Goal: Task Accomplishment & Management: Complete application form

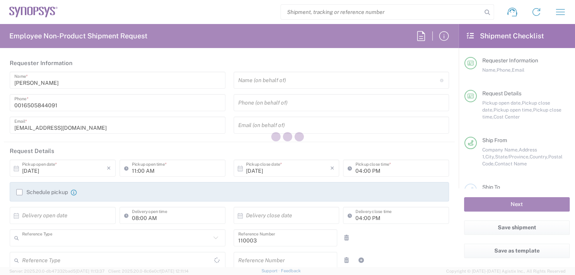
type input "Department"
type input "US01, FAC, MV/SV Fac 110003"
type input "[US_STATE]"
type input "[GEOGRAPHIC_DATA]"
type input "Delivered at Place"
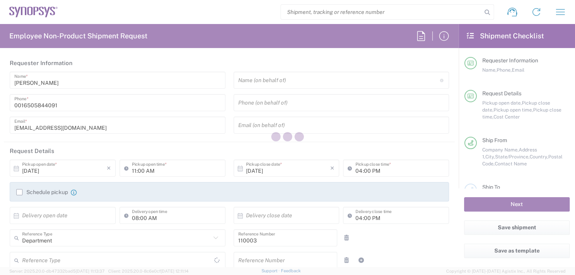
type input "[GEOGRAPHIC_DATA]"
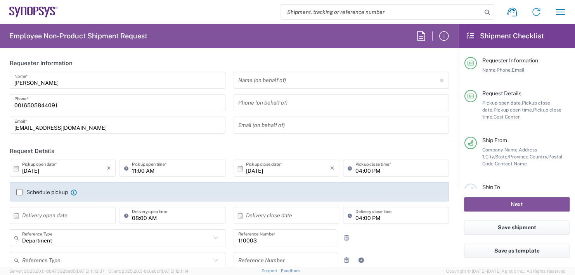
type input "Headquarters USSV"
click at [267, 78] on input "text" at bounding box center [339, 81] width 202 height 14
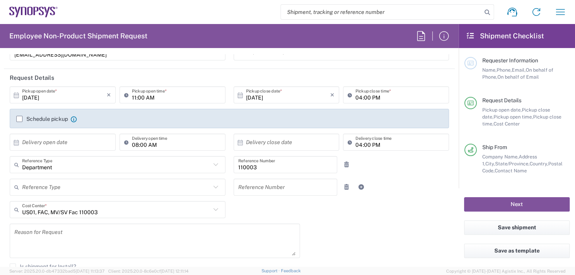
scroll to position [78, 0]
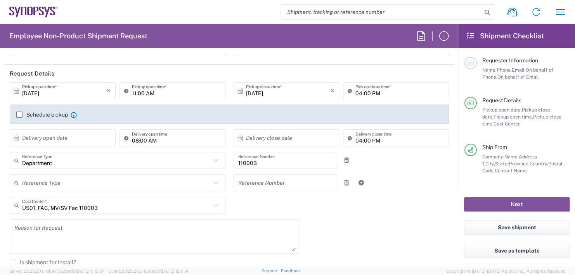
type input "Boba [PERSON_NAME]"
click at [169, 90] on input "11:00 AM" at bounding box center [176, 91] width 89 height 14
type input "1"
type input "02:30 PM"
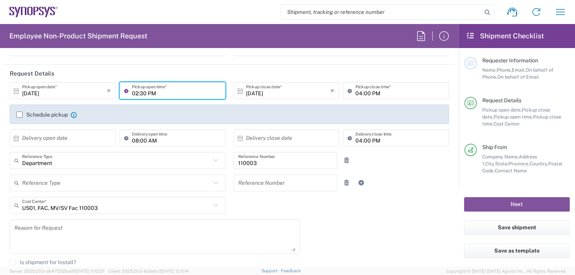
click at [379, 92] on input "04:00 PM" at bounding box center [399, 91] width 89 height 14
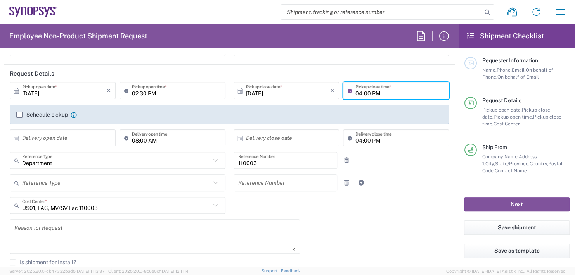
click at [378, 92] on input "04:00 PM" at bounding box center [399, 91] width 89 height 14
type input "0"
type input "02:30 PM"
click at [73, 134] on input "text" at bounding box center [64, 138] width 85 height 14
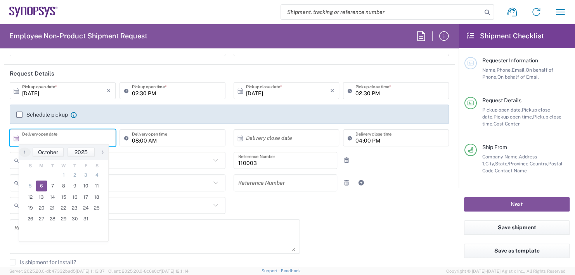
click at [39, 185] on span "6" at bounding box center [41, 186] width 11 height 11
type input "[DATE]"
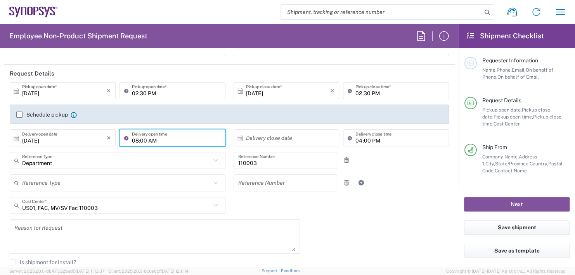
click at [157, 137] on input "08:00 AM" at bounding box center [176, 138] width 89 height 14
type input "0"
type input "11:00 AM"
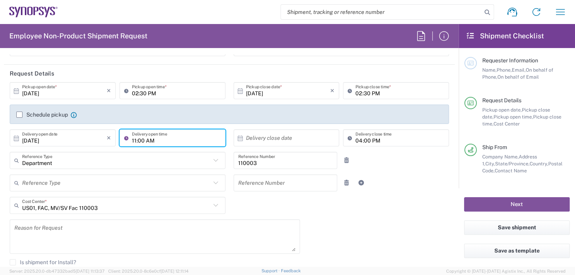
click at [273, 135] on input "text" at bounding box center [288, 138] width 85 height 14
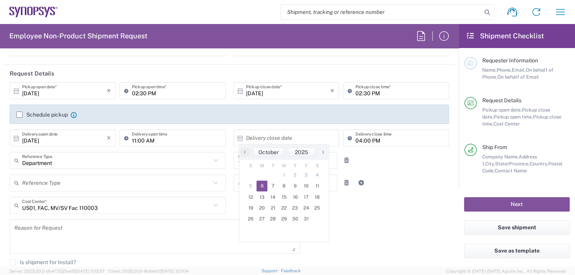
click at [260, 185] on span "6" at bounding box center [261, 186] width 11 height 11
type input "[DATE]"
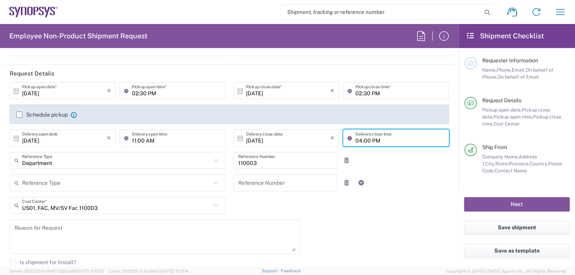
click at [380, 138] on input "04:00 PM" at bounding box center [399, 138] width 89 height 14
type input "0"
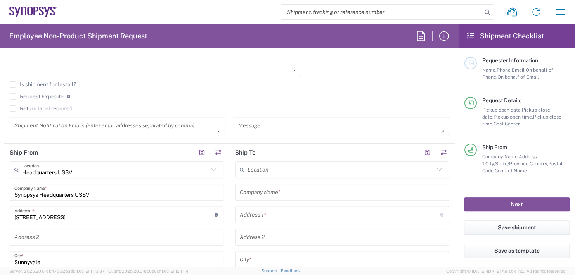
scroll to position [271, 0]
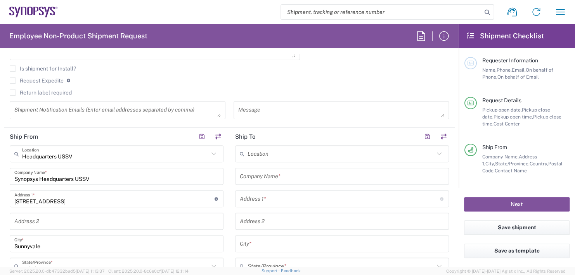
type input "11:00 AM"
click at [273, 173] on input "text" at bounding box center [342, 177] width 204 height 14
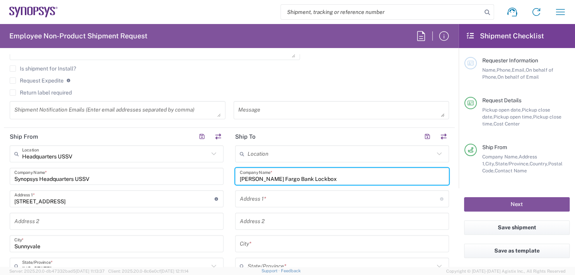
type input "[PERSON_NAME] Fargo Bank Lockbox"
click at [266, 202] on input "text" at bounding box center [340, 199] width 200 height 14
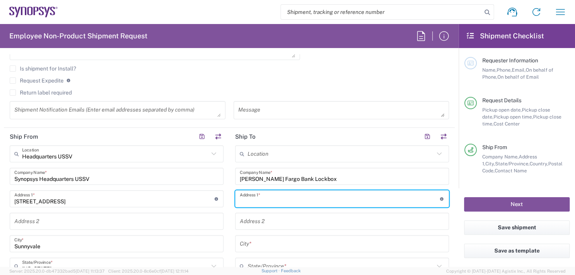
click at [265, 194] on input "text" at bounding box center [340, 199] width 200 height 14
click at [266, 196] on input "[STREET_ADDRESS]" at bounding box center [340, 199] width 200 height 14
type input "[STREET_ADDRESS]"
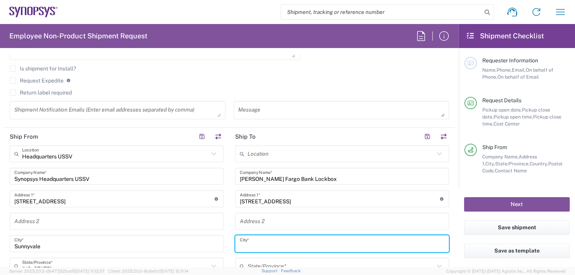
click at [264, 238] on input "text" at bounding box center [342, 244] width 204 height 14
type input "El Monte,"
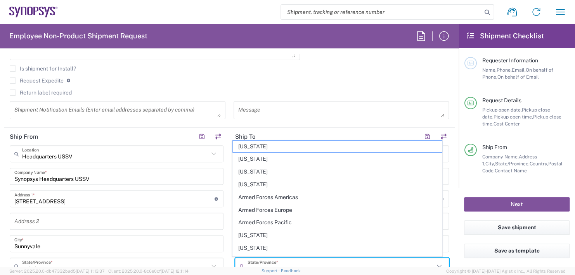
click at [262, 265] on input "text" at bounding box center [340, 267] width 187 height 14
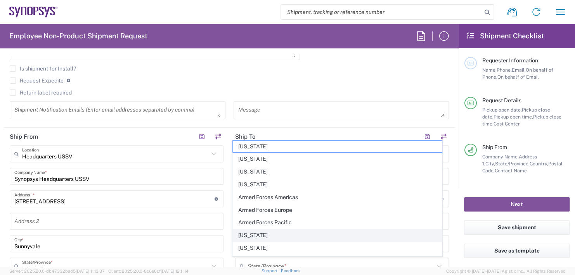
click at [263, 233] on span "[US_STATE]" at bounding box center [337, 236] width 209 height 12
type input "[US_STATE]"
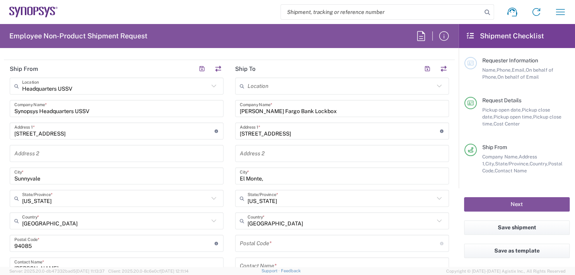
scroll to position [349, 0]
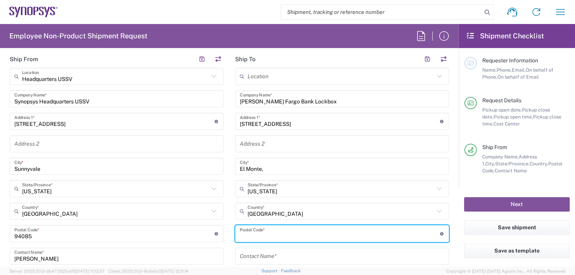
click at [258, 232] on input "undefined" at bounding box center [340, 234] width 200 height 14
type input "91731"
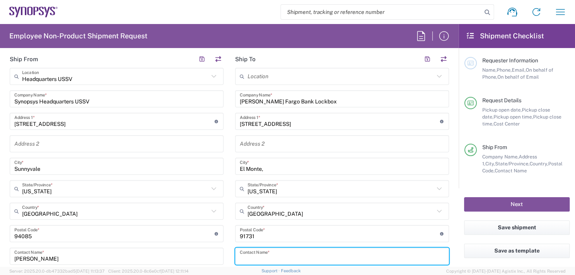
click at [259, 251] on input "text" at bounding box center [342, 257] width 204 height 14
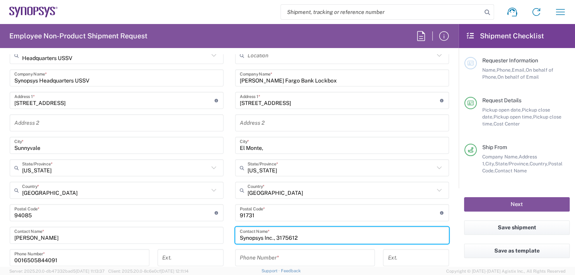
scroll to position [448, 0]
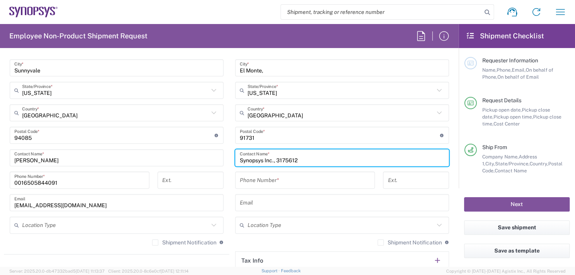
type input "Synopsys Inc., 3175612"
click at [259, 179] on input "tel" at bounding box center [305, 181] width 130 height 14
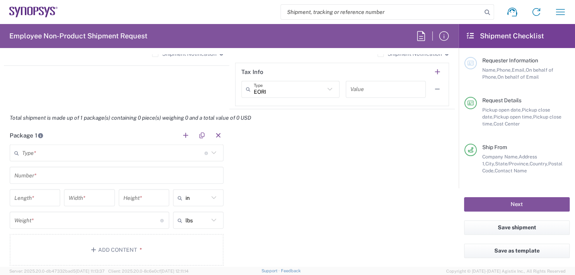
scroll to position [642, 0]
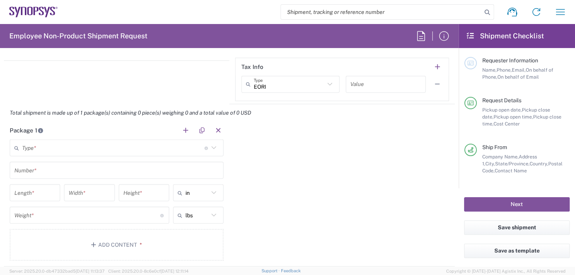
type input "[PHONE_NUMBER]"
click at [31, 142] on input "text" at bounding box center [113, 148] width 182 height 14
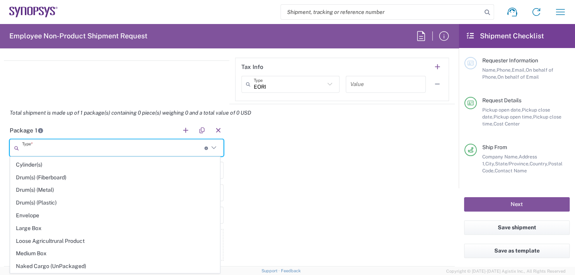
scroll to position [194, 0]
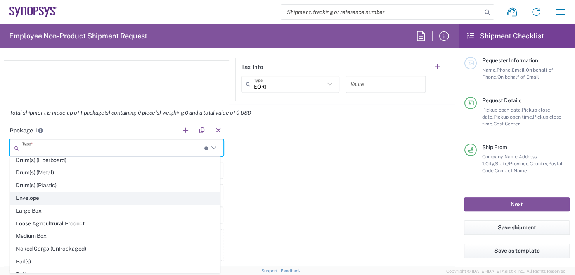
click at [37, 196] on span "Envelope" at bounding box center [114, 198] width 209 height 12
type input "Envelope"
type input "1"
type input "9.5"
type input "12.5"
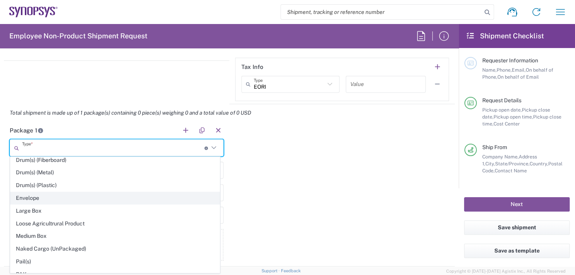
type input "0.25"
type input "1"
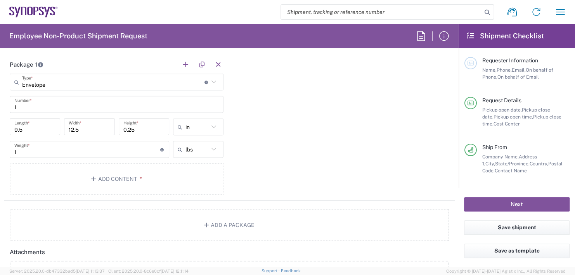
scroll to position [719, 0]
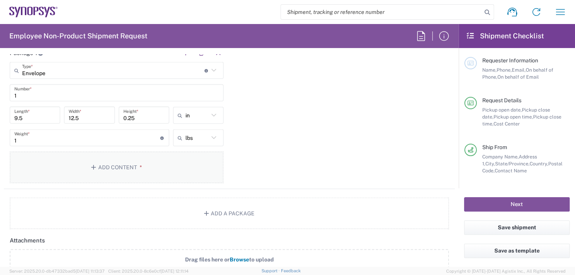
click at [116, 165] on button "Add Content *" at bounding box center [117, 168] width 214 height 32
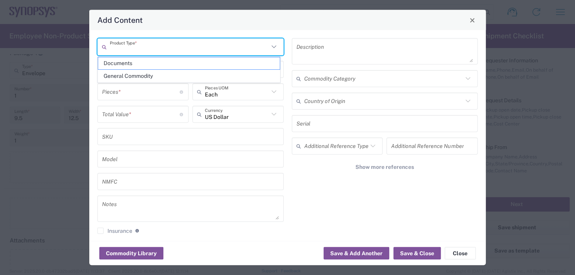
click at [152, 50] on input "text" at bounding box center [189, 47] width 159 height 14
click at [117, 61] on span "Documents" at bounding box center [189, 63] width 182 height 12
type input "Documents"
type input "1"
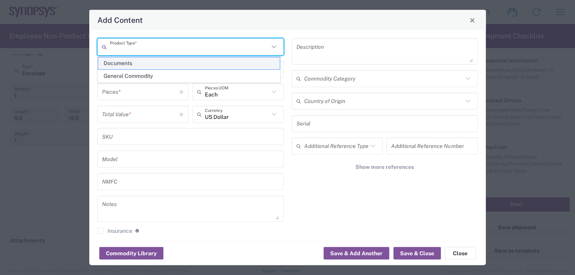
type input "1"
type textarea "Documents"
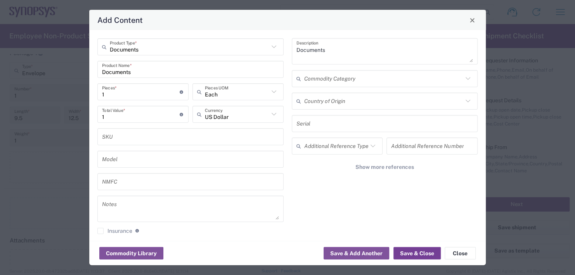
click at [409, 253] on button "Save & Close" at bounding box center [416, 253] width 47 height 12
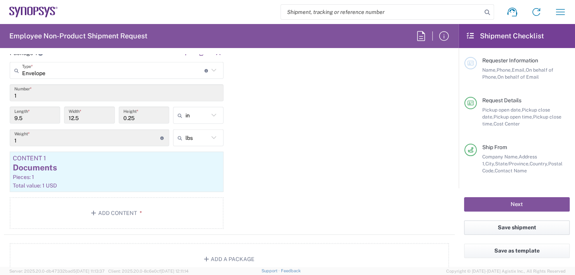
click at [488, 229] on button "Save shipment" at bounding box center [516, 228] width 105 height 14
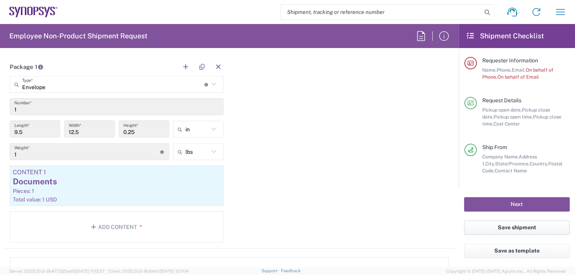
scroll to position [733, 0]
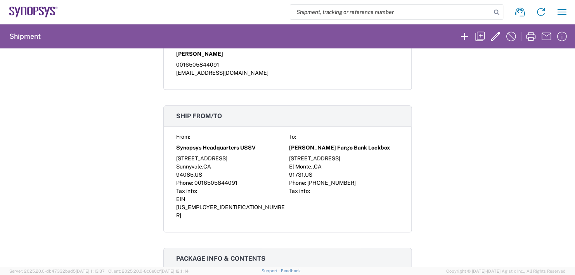
scroll to position [194, 0]
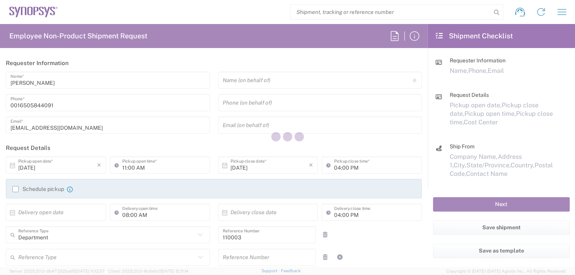
type input "US01, FAC, MV/SV Fac 110003"
type input "[US_STATE]"
